Goal: Task Accomplishment & Management: Manage account settings

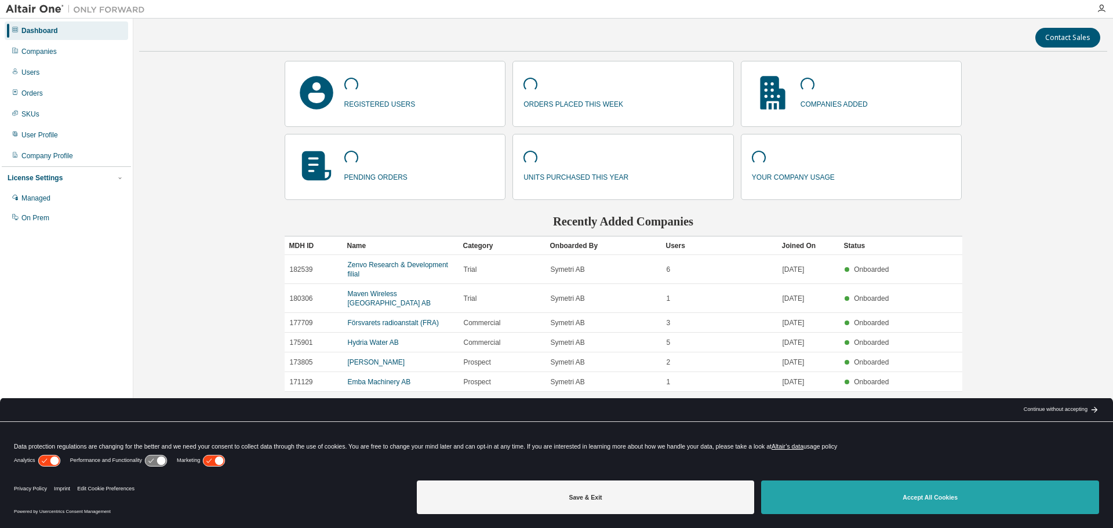
click at [853, 485] on button "Accept All Cookies" at bounding box center [930, 498] width 338 height 34
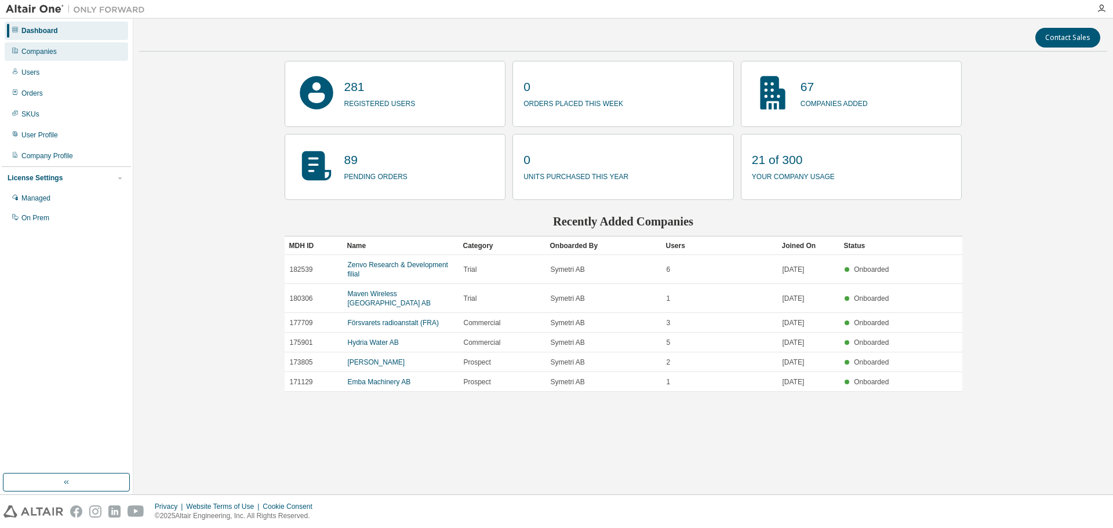
click at [42, 53] on div "Companies" at bounding box center [38, 51] width 35 height 9
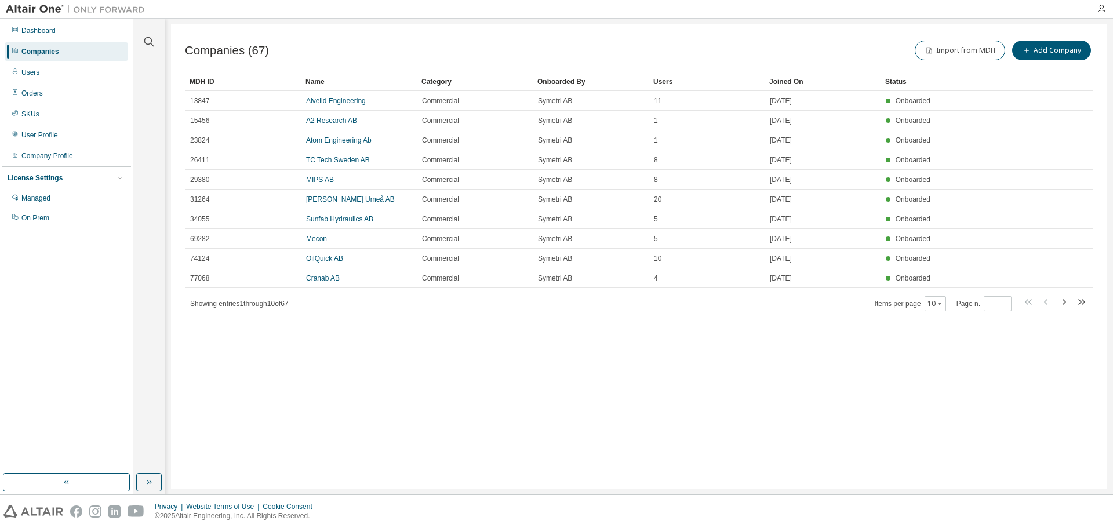
click at [812, 376] on div "Companies (67) Import from MDH Add Company Clear Load Save Save As Field Operat…" at bounding box center [639, 256] width 936 height 464
click at [849, 411] on div "Companies (67) Import from MDH Add Company Clear Load Save Save As Field Operat…" at bounding box center [639, 256] width 936 height 464
click at [1049, 52] on button "Add Company" at bounding box center [1051, 51] width 79 height 20
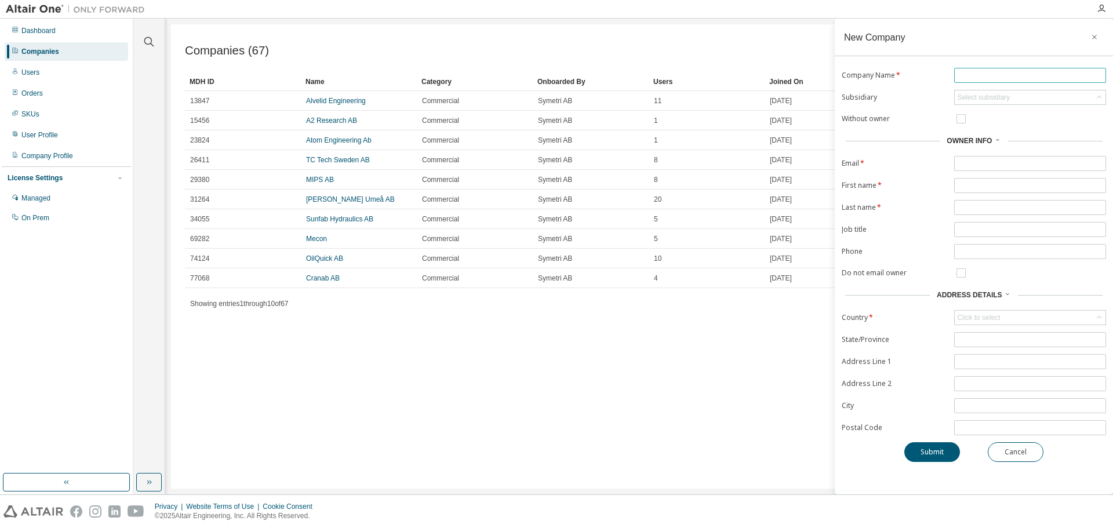
click at [984, 71] on input "text" at bounding box center [1030, 75] width 146 height 9
click at [689, 327] on div "Companies (67) Import from MDH Add Company Clear Load Save Save As Field Operat…" at bounding box center [639, 256] width 936 height 464
click at [1002, 455] on button "Cancel" at bounding box center [1016, 452] width 56 height 20
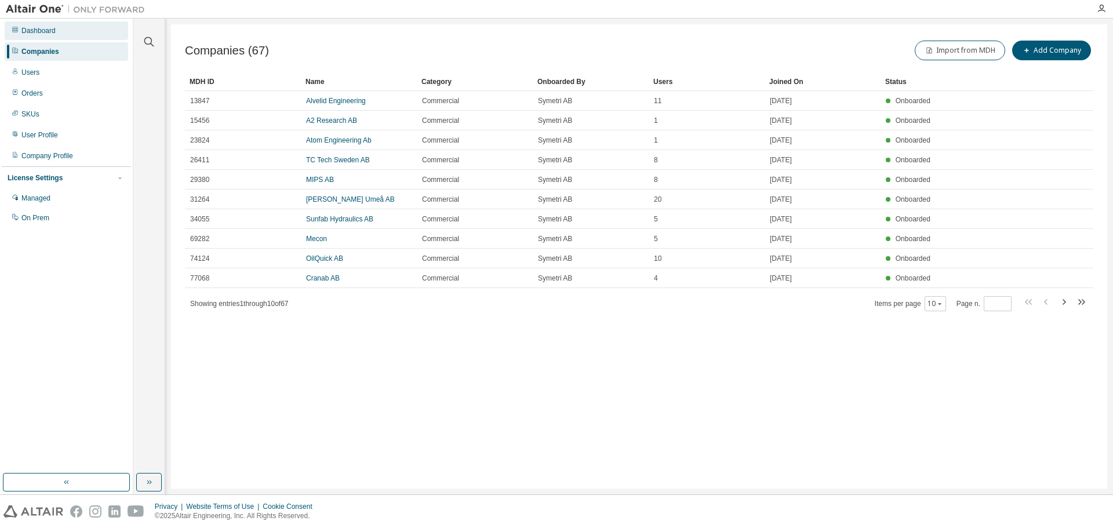
click at [45, 31] on div "Dashboard" at bounding box center [38, 30] width 34 height 9
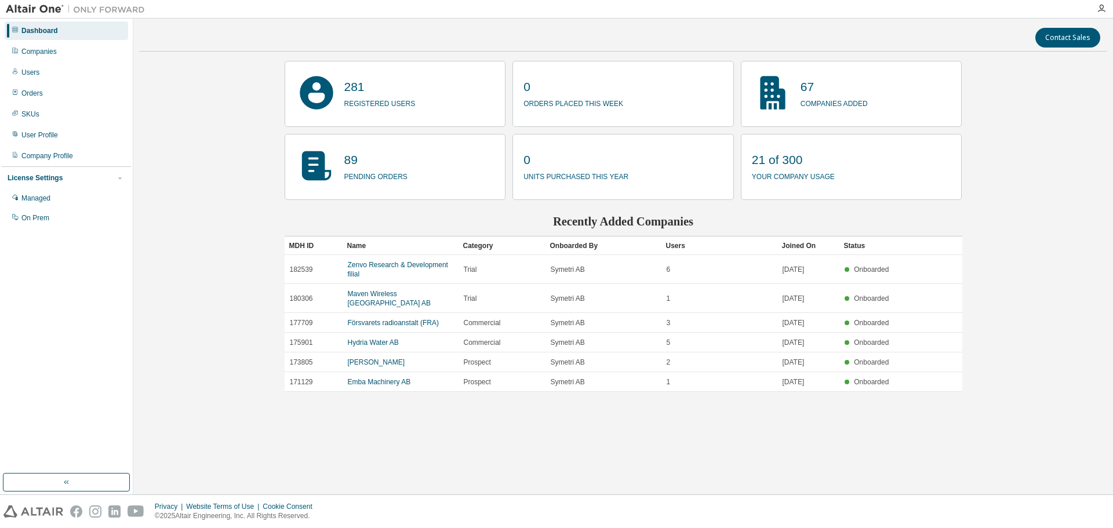
click at [227, 336] on div "Contact Sales 281 registered users 0 orders placed this week 67 companies added…" at bounding box center [623, 256] width 968 height 464
